Goal: Complete application form

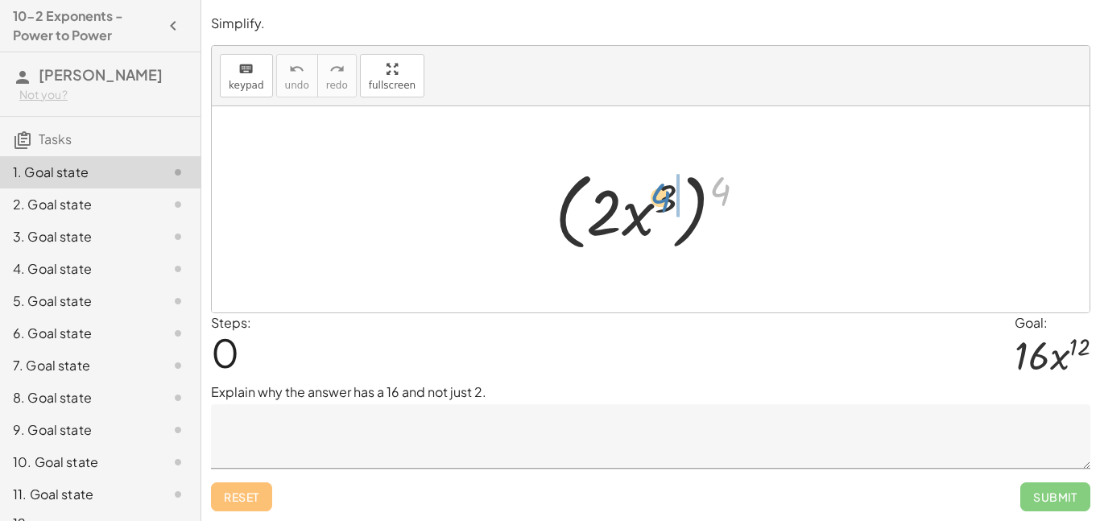
drag, startPoint x: 720, startPoint y: 191, endPoint x: 660, endPoint y: 198, distance: 60.8
click at [660, 198] on div at bounding box center [657, 210] width 220 height 93
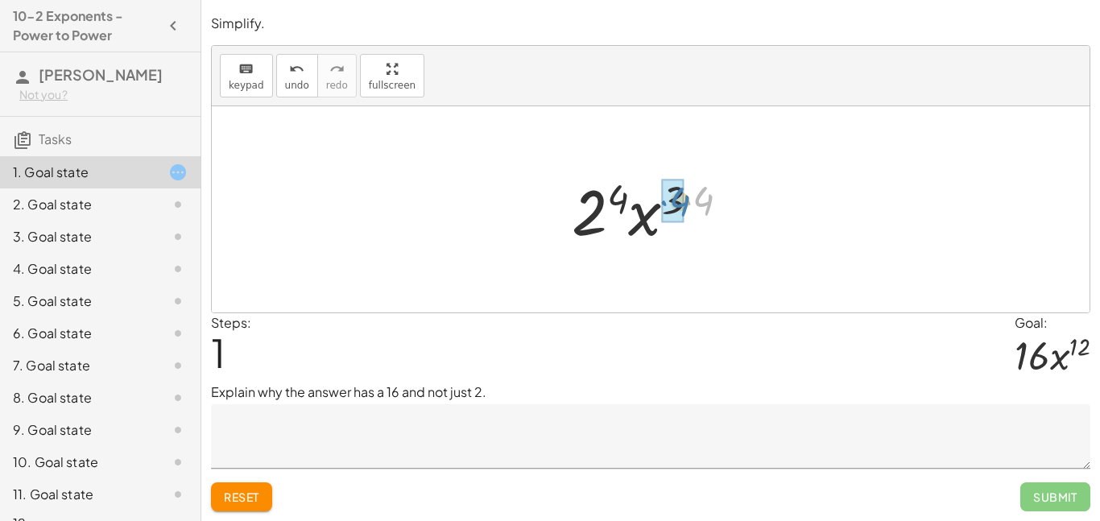
drag, startPoint x: 699, startPoint y: 203, endPoint x: 675, endPoint y: 204, distance: 24.2
drag, startPoint x: 612, startPoint y: 216, endPoint x: 618, endPoint y: 204, distance: 13.3
click at [618, 204] on div at bounding box center [657, 209] width 168 height 83
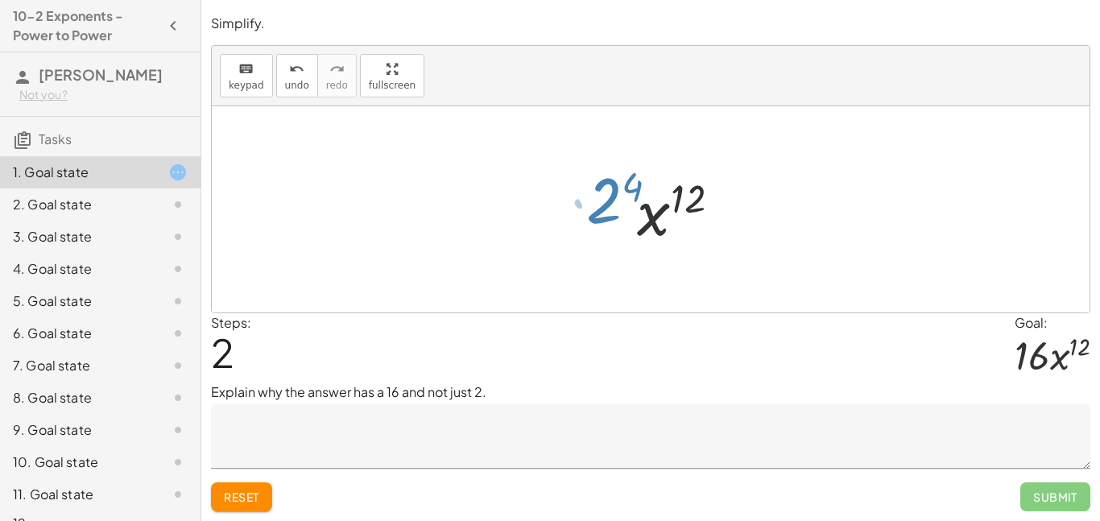
click at [618, 204] on div at bounding box center [657, 209] width 168 height 83
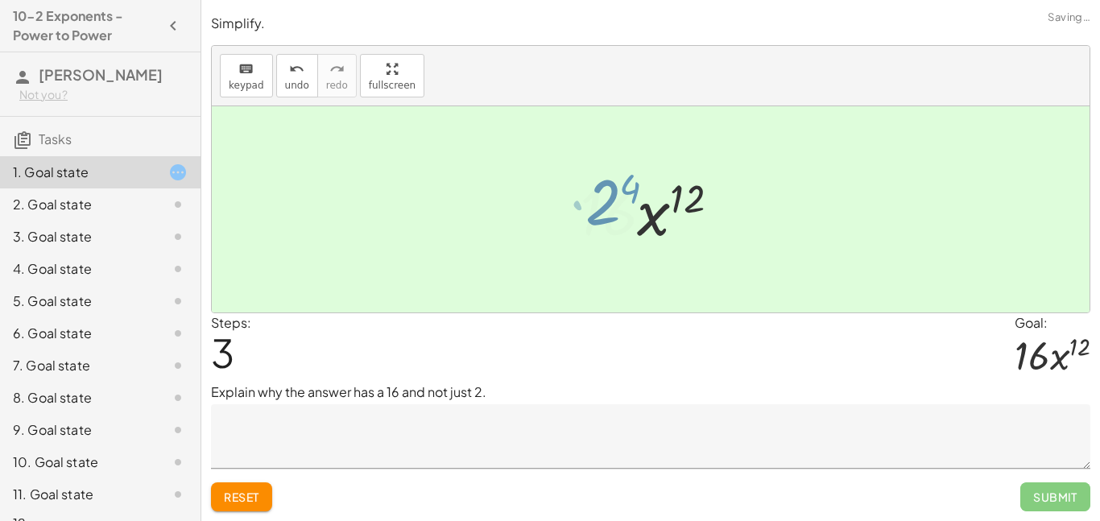
click at [618, 204] on div at bounding box center [657, 209] width 170 height 83
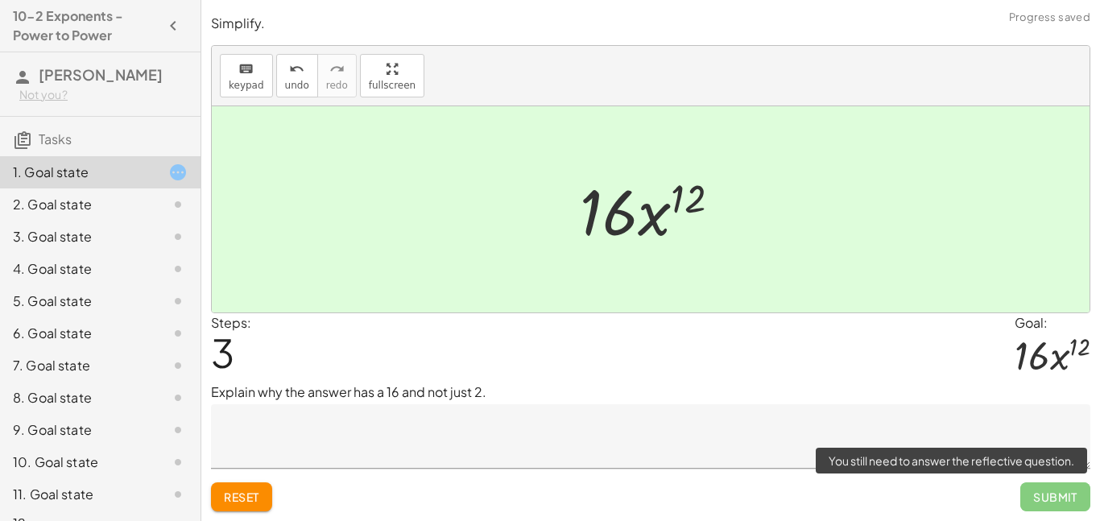
click at [1032, 498] on span "Submit" at bounding box center [1055, 496] width 70 height 29
click at [1070, 489] on span "Submit" at bounding box center [1055, 496] width 70 height 29
click at [1069, 492] on span "Submit" at bounding box center [1055, 496] width 70 height 29
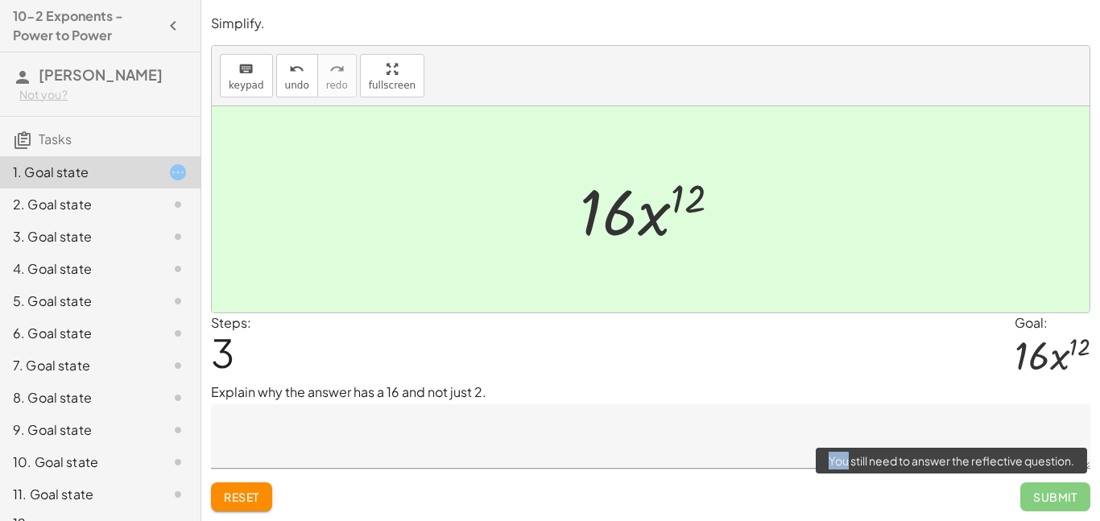
click at [1069, 492] on span "Submit" at bounding box center [1055, 496] width 70 height 29
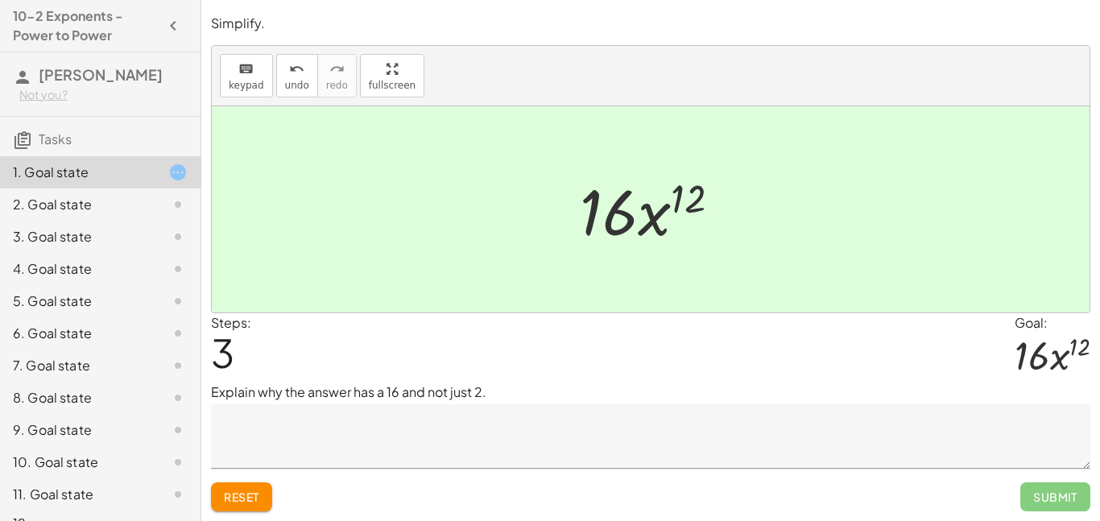
click at [446, 428] on textarea at bounding box center [651, 436] width 880 height 64
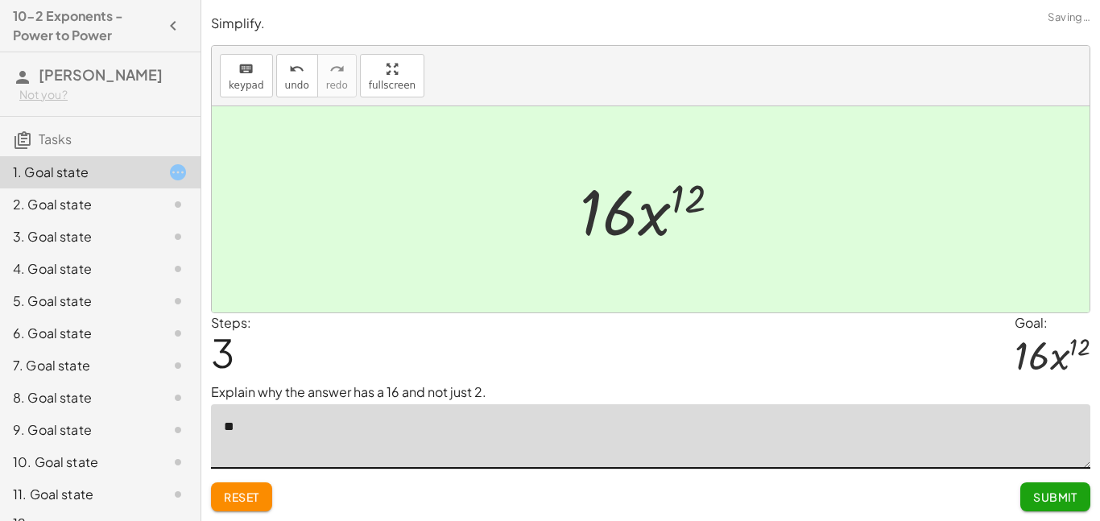
type textarea "*"
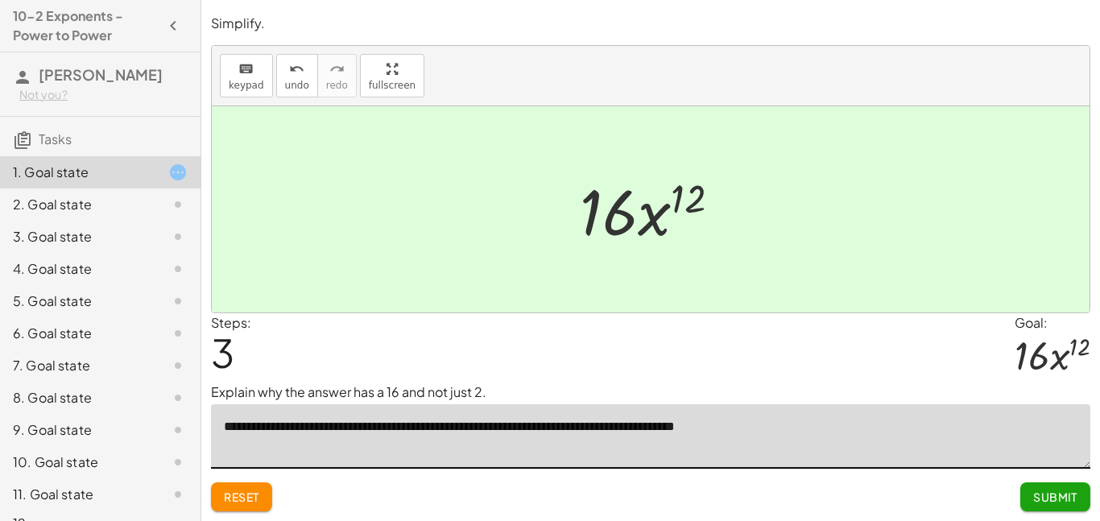
click at [763, 439] on textarea "**********" at bounding box center [651, 436] width 880 height 64
click at [751, 434] on textarea "**********" at bounding box center [651, 436] width 880 height 64
type textarea "**********"
click at [1070, 492] on span "Submit" at bounding box center [1055, 497] width 44 height 14
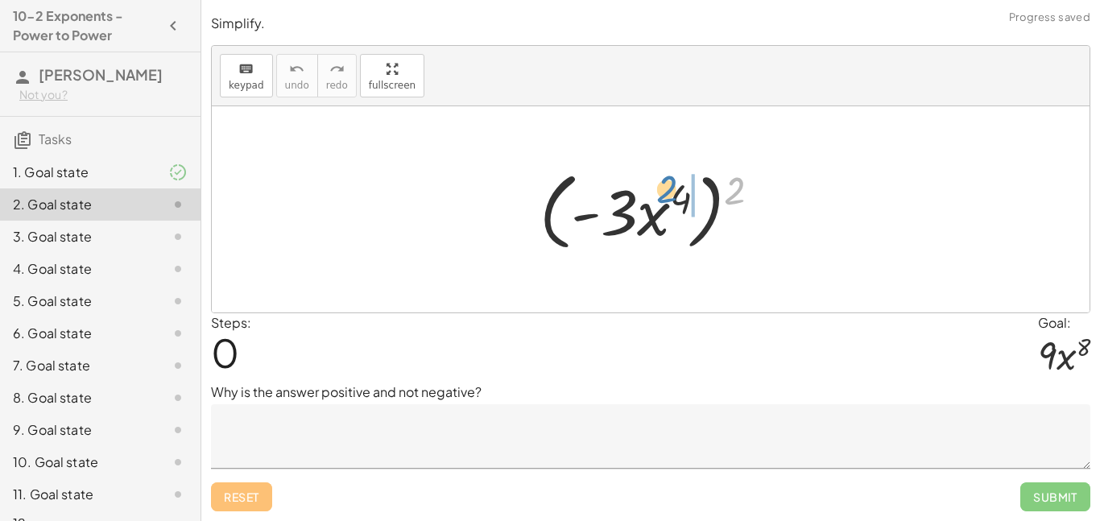
drag, startPoint x: 727, startPoint y: 200, endPoint x: 657, endPoint y: 200, distance: 69.3
click at [657, 200] on div at bounding box center [657, 210] width 250 height 93
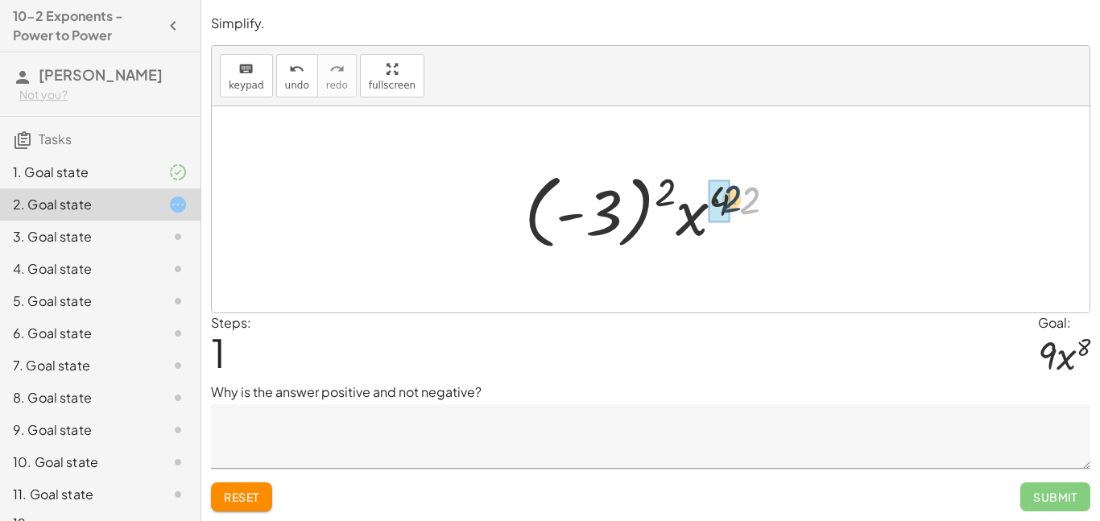
drag, startPoint x: 746, startPoint y: 207, endPoint x: 722, endPoint y: 205, distance: 23.5
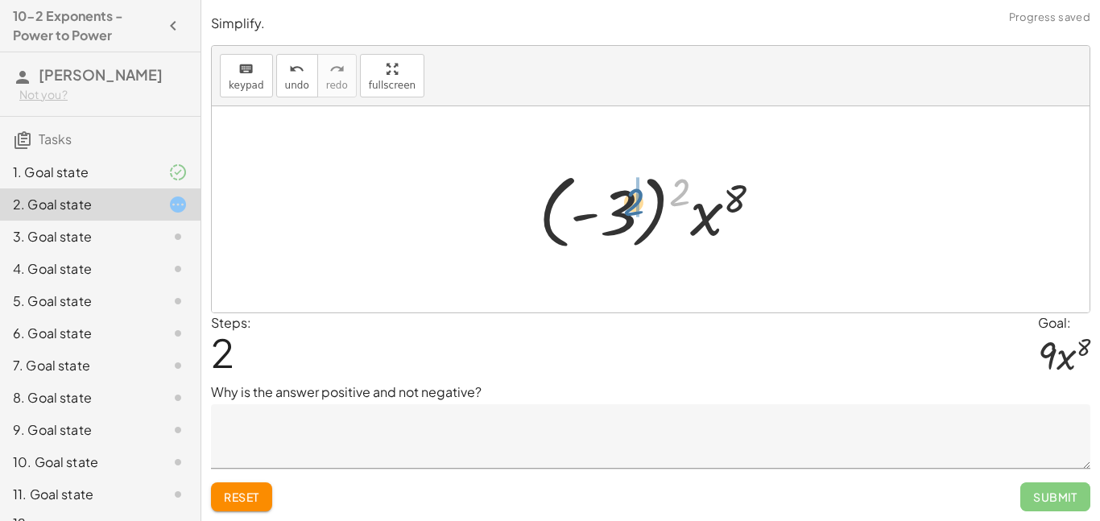
drag, startPoint x: 678, startPoint y: 193, endPoint x: 624, endPoint y: 205, distance: 55.3
click at [624, 205] on div at bounding box center [657, 209] width 252 height 89
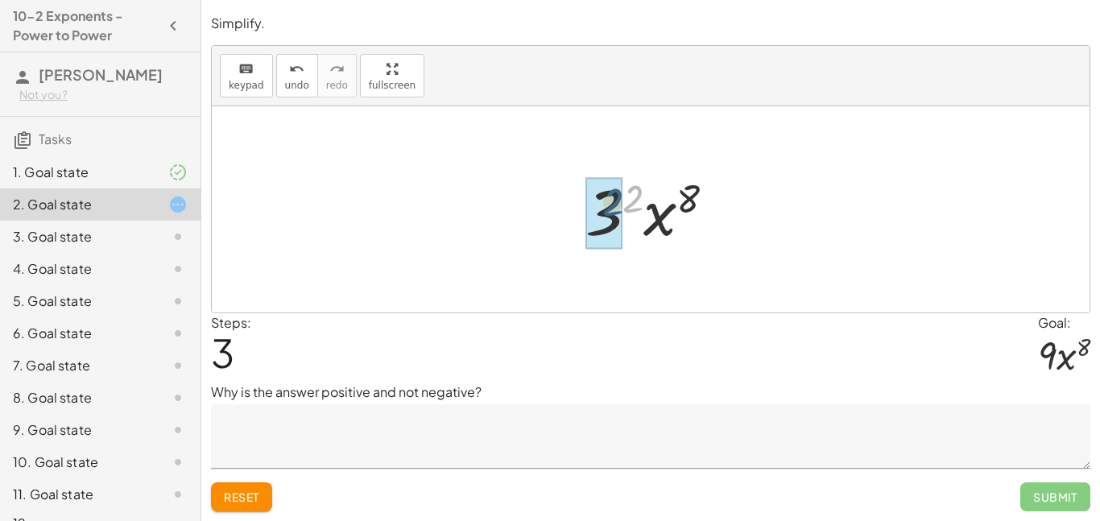
drag, startPoint x: 633, startPoint y: 209, endPoint x: 611, endPoint y: 212, distance: 22.8
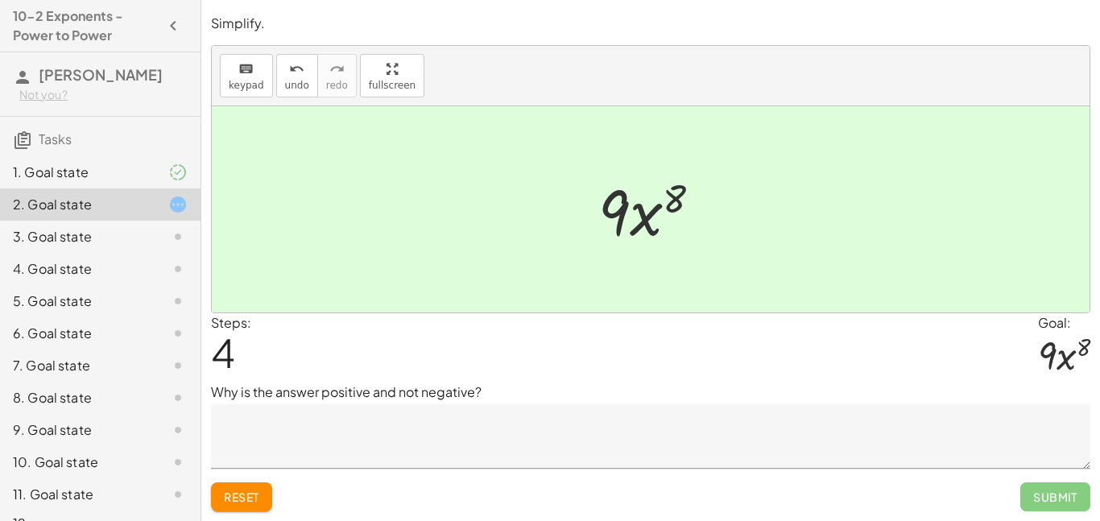
click at [624, 431] on textarea at bounding box center [651, 436] width 880 height 64
